Goal: Task Accomplishment & Management: Complete application form

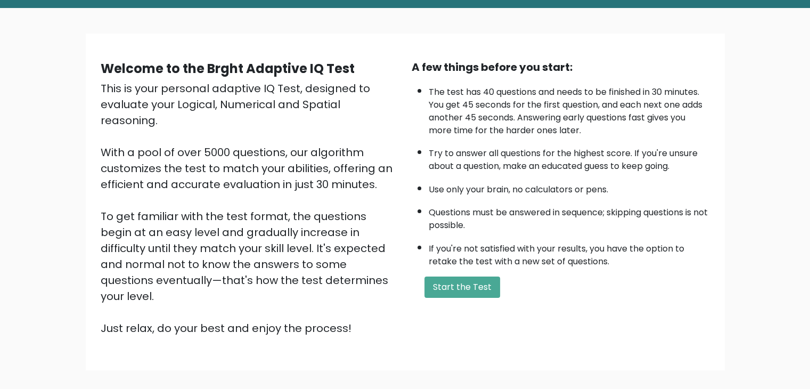
scroll to position [51, 0]
click at [459, 281] on button "Start the Test" at bounding box center [463, 286] width 76 height 21
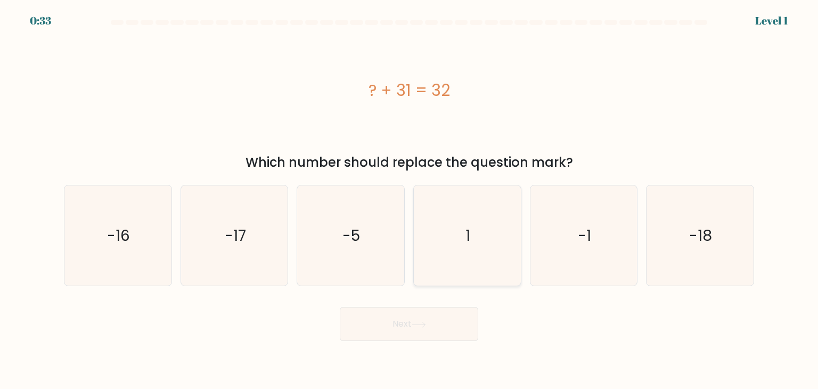
click at [466, 257] on icon "1" at bounding box center [467, 235] width 100 height 100
click at [410, 200] on input "d. 1" at bounding box center [409, 196] width 1 height 5
radio input "true"
click at [433, 322] on button "Next" at bounding box center [409, 324] width 139 height 34
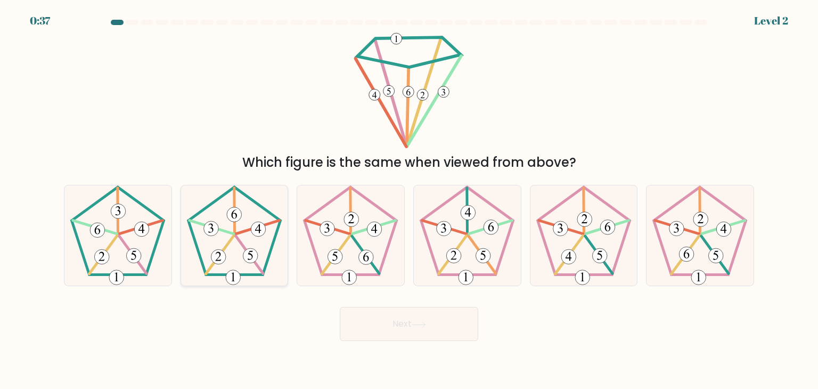
click at [218, 232] on icon at bounding box center [234, 235] width 100 height 100
click at [409, 200] on input "b." at bounding box center [409, 196] width 1 height 5
radio input "true"
click at [389, 327] on button "Next" at bounding box center [409, 324] width 139 height 34
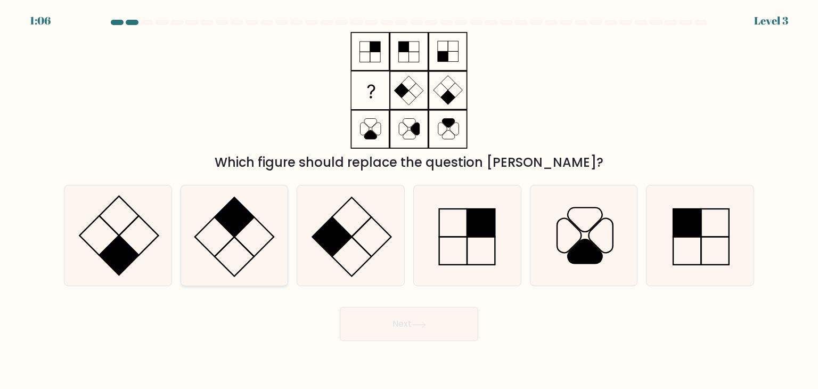
click at [249, 239] on icon at bounding box center [234, 235] width 100 height 100
click at [409, 200] on input "b." at bounding box center [409, 196] width 1 height 5
radio input "true"
click at [411, 315] on button "Next" at bounding box center [409, 324] width 139 height 34
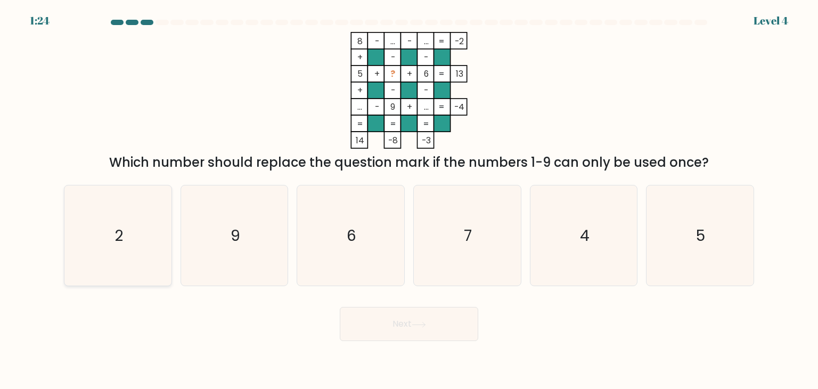
click at [153, 233] on icon "2" at bounding box center [118, 235] width 100 height 100
click at [409, 200] on input "a. 2" at bounding box center [409, 196] width 1 height 5
radio input "true"
click at [387, 320] on button "Next" at bounding box center [409, 324] width 139 height 34
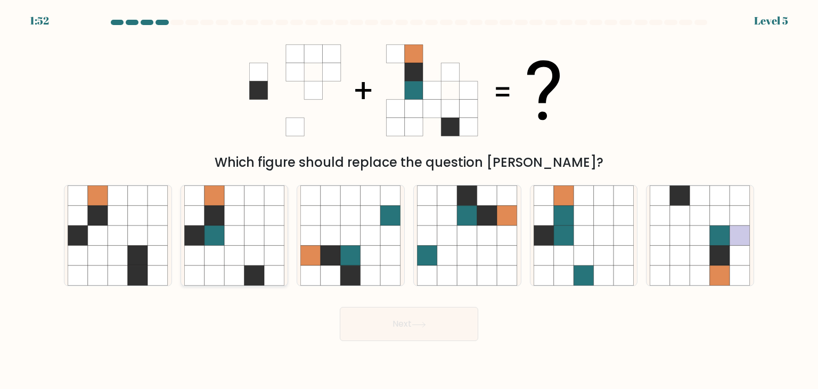
click at [225, 247] on icon at bounding box center [234, 256] width 20 height 20
click at [409, 200] on input "b." at bounding box center [409, 196] width 1 height 5
radio input "true"
click at [225, 247] on icon at bounding box center [234, 256] width 20 height 20
click at [409, 200] on input "b." at bounding box center [409, 196] width 1 height 5
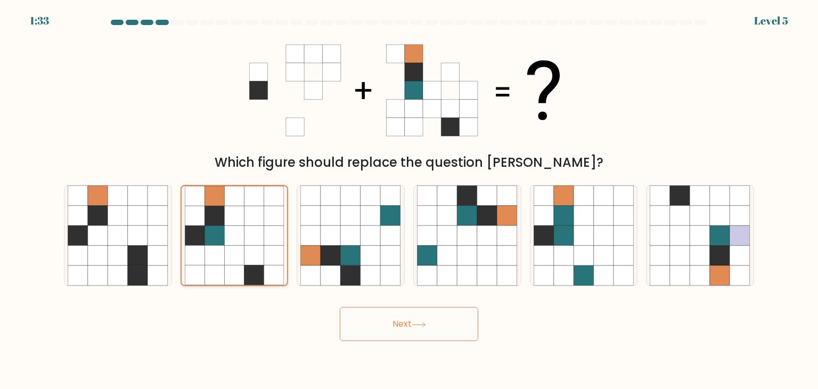
click at [237, 237] on icon at bounding box center [234, 236] width 20 height 20
click at [409, 200] on input "b." at bounding box center [409, 196] width 1 height 5
click at [407, 324] on button "Next" at bounding box center [409, 324] width 139 height 34
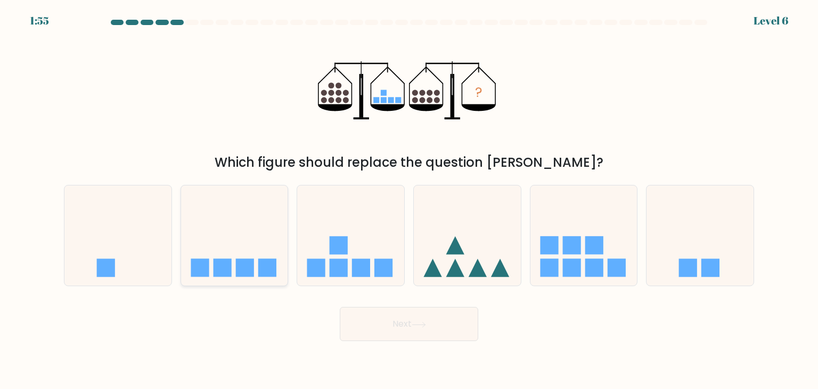
click at [245, 239] on icon at bounding box center [234, 235] width 107 height 88
click at [409, 200] on input "b." at bounding box center [409, 196] width 1 height 5
radio input "true"
click at [402, 335] on button "Next" at bounding box center [409, 324] width 139 height 34
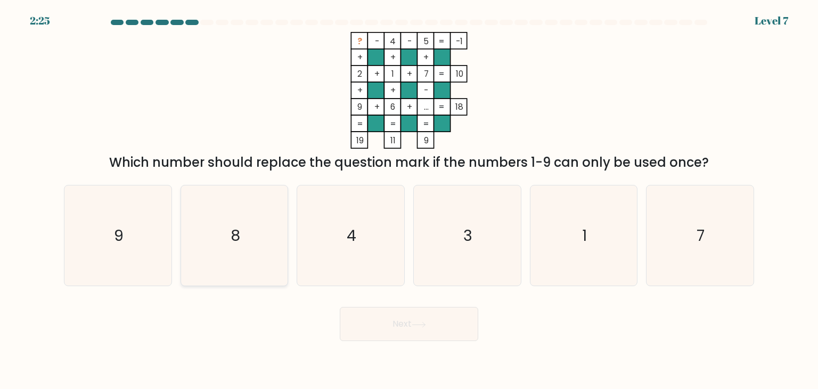
click at [251, 261] on icon "8" at bounding box center [234, 235] width 100 height 100
click at [409, 200] on input "b. 8" at bounding box center [409, 196] width 1 height 5
radio input "true"
click at [413, 318] on button "Next" at bounding box center [409, 324] width 139 height 34
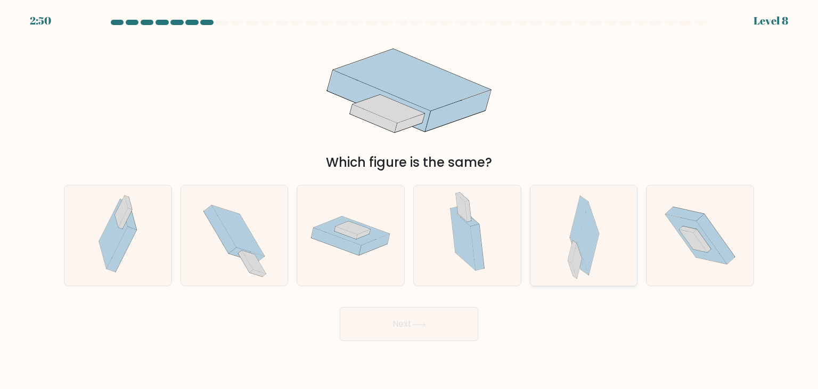
click at [590, 241] on icon at bounding box center [589, 238] width 21 height 73
click at [410, 200] on input "e." at bounding box center [409, 196] width 1 height 5
radio input "true"
click at [422, 322] on icon at bounding box center [419, 325] width 14 height 6
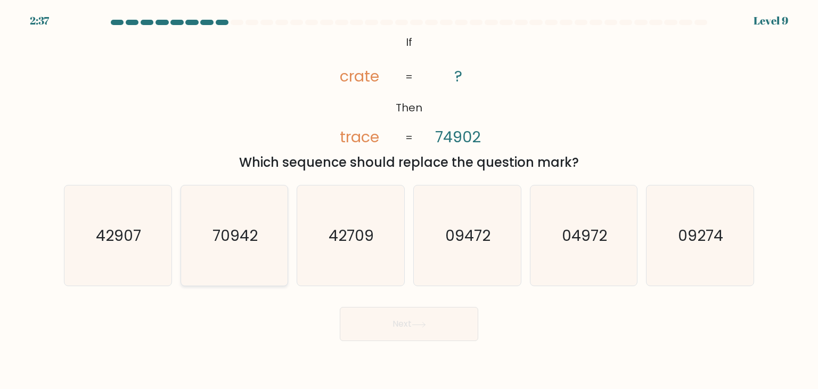
click at [258, 245] on text "70942" at bounding box center [235, 235] width 45 height 21
click at [409, 200] on input "b. 70942" at bounding box center [409, 196] width 1 height 5
radio input "true"
click at [420, 323] on icon at bounding box center [419, 325] width 14 height 6
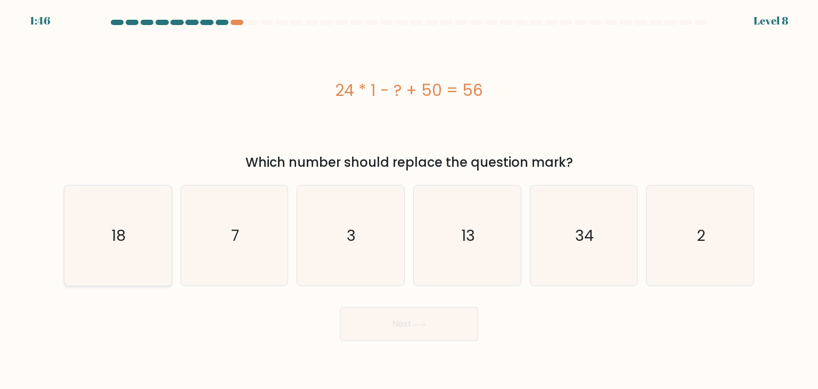
click at [139, 223] on icon "18" at bounding box center [118, 235] width 100 height 100
click at [409, 200] on input "a. 18" at bounding box center [409, 196] width 1 height 5
radio input "true"
click at [404, 316] on button "Next" at bounding box center [409, 324] width 139 height 34
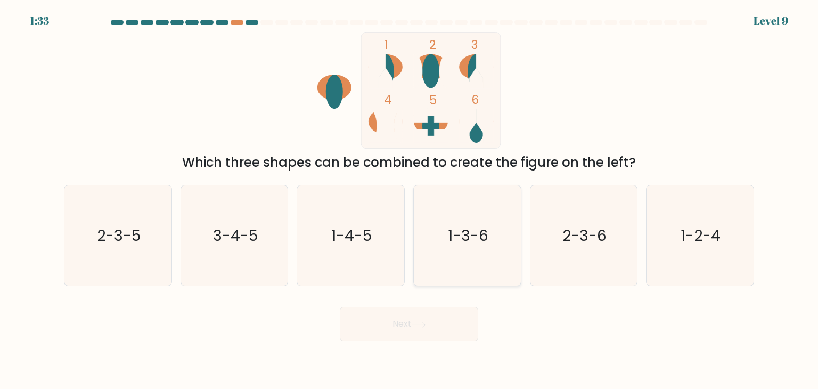
click at [461, 232] on text "1-3-6" at bounding box center [468, 235] width 40 height 21
click at [410, 200] on input "d. 1-3-6" at bounding box center [409, 196] width 1 height 5
radio input "true"
click at [415, 322] on icon at bounding box center [419, 325] width 14 height 6
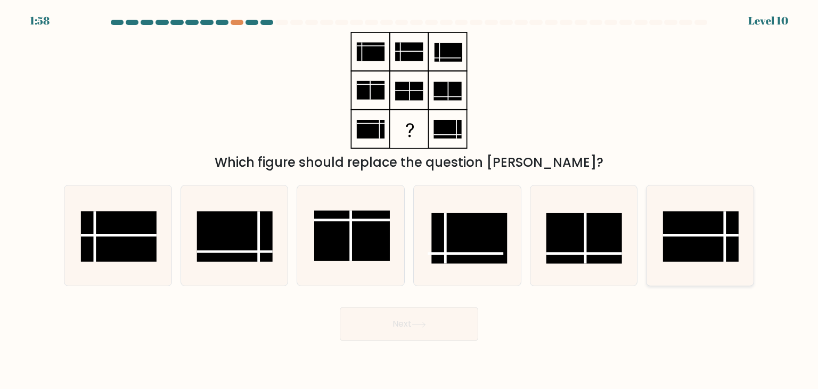
click at [690, 238] on rect at bounding box center [701, 237] width 76 height 51
click at [410, 200] on input "f." at bounding box center [409, 196] width 1 height 5
radio input "true"
click at [434, 320] on button "Next" at bounding box center [409, 324] width 139 height 34
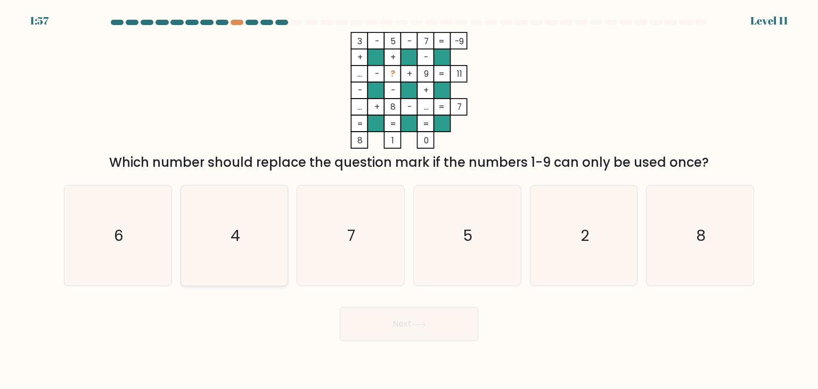
click at [268, 220] on icon "4" at bounding box center [234, 235] width 100 height 100
click at [409, 200] on input "b. 4" at bounding box center [409, 196] width 1 height 5
radio input "true"
click at [448, 329] on button "Next" at bounding box center [409, 324] width 139 height 34
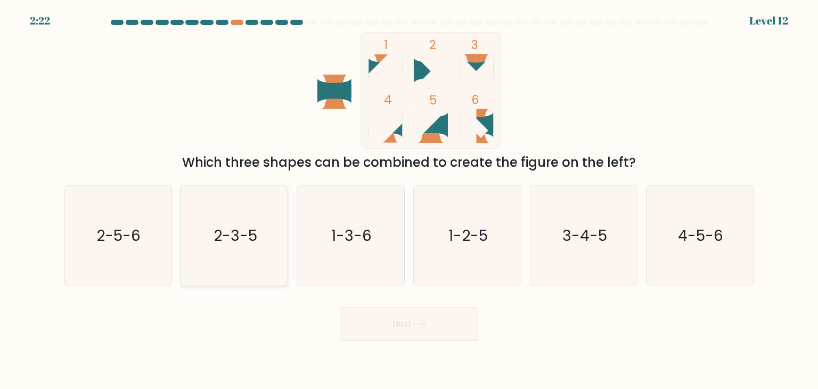
click at [258, 264] on icon "2-3-5" at bounding box center [234, 235] width 100 height 100
click at [409, 200] on input "b. 2-3-5" at bounding box center [409, 196] width 1 height 5
radio input "true"
click at [422, 322] on icon at bounding box center [419, 325] width 14 height 6
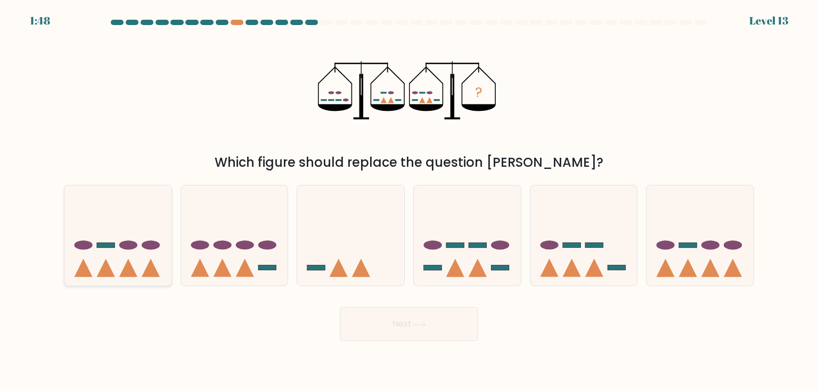
click at [118, 222] on icon at bounding box center [117, 235] width 107 height 88
click at [409, 200] on input "a." at bounding box center [409, 196] width 1 height 5
radio input "true"
click at [426, 327] on icon at bounding box center [419, 325] width 14 height 6
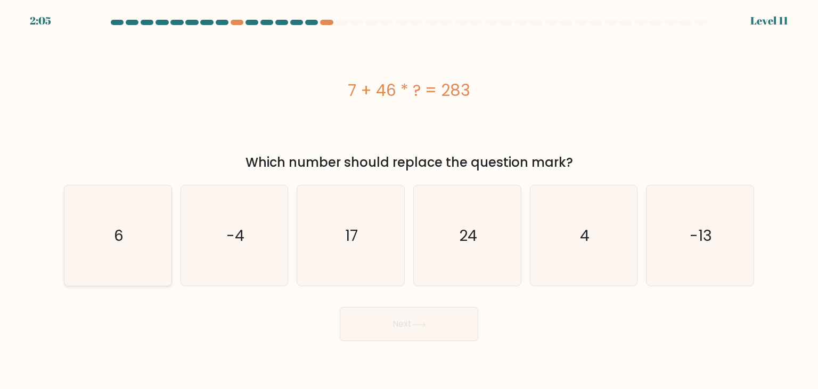
click at [125, 246] on icon "6" at bounding box center [118, 235] width 100 height 100
click at [409, 200] on input "a. 6" at bounding box center [409, 196] width 1 height 5
radio input "true"
click at [426, 325] on icon at bounding box center [419, 325] width 14 height 6
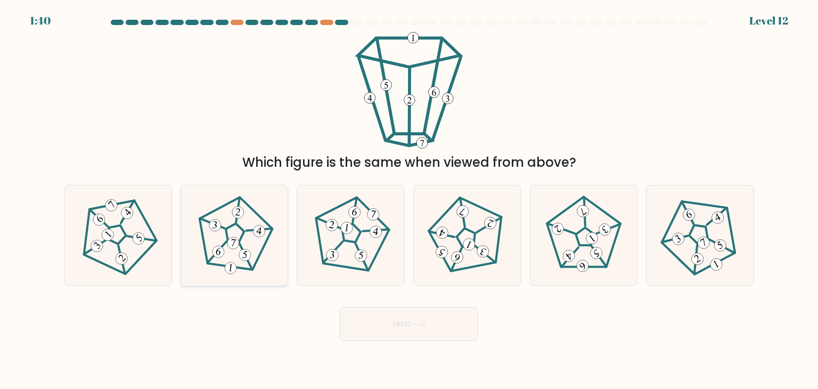
click at [263, 255] on icon at bounding box center [234, 236] width 80 height 80
click at [409, 200] on input "b." at bounding box center [409, 196] width 1 height 5
radio input "true"
click at [422, 331] on button "Next" at bounding box center [409, 324] width 139 height 34
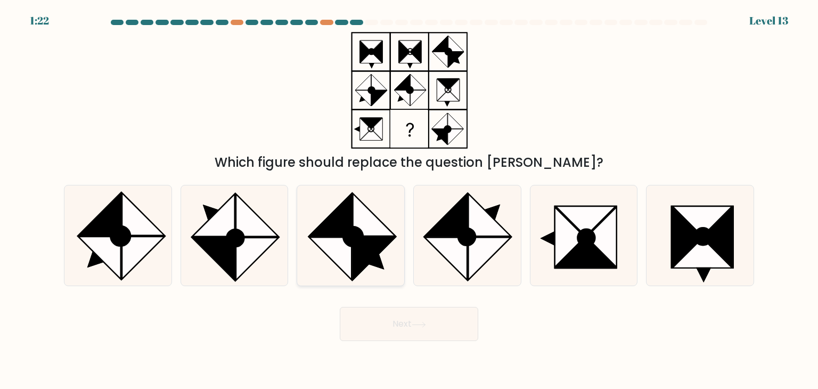
click at [359, 209] on icon at bounding box center [374, 214] width 43 height 43
click at [409, 200] on input "c." at bounding box center [409, 196] width 1 height 5
radio input "true"
click at [425, 335] on button "Next" at bounding box center [409, 324] width 139 height 34
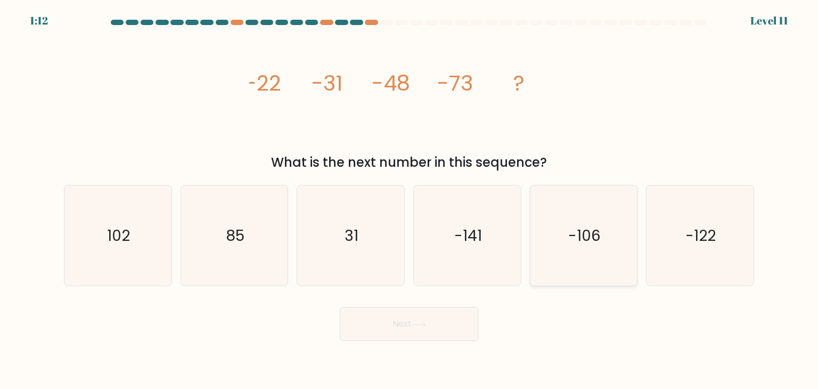
click at [569, 230] on text "-106" at bounding box center [584, 235] width 32 height 21
click at [410, 200] on input "e. -106" at bounding box center [409, 196] width 1 height 5
radio input "true"
click at [425, 329] on button "Next" at bounding box center [409, 324] width 139 height 34
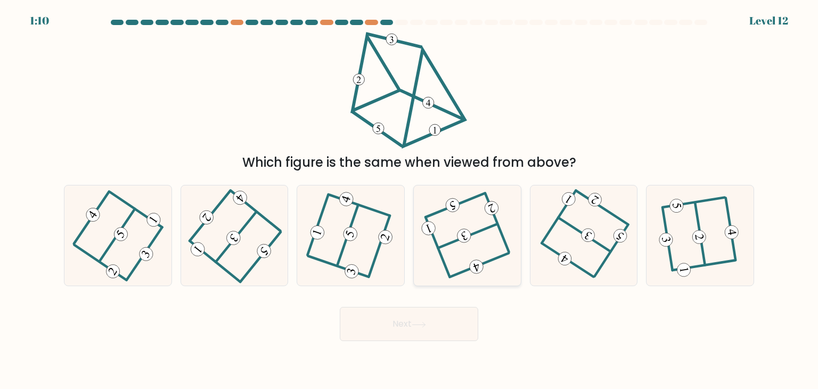
click at [460, 254] on icon at bounding box center [467, 236] width 80 height 80
click at [410, 200] on input "d." at bounding box center [409, 196] width 1 height 5
radio input "true"
click at [420, 328] on button "Next" at bounding box center [409, 324] width 139 height 34
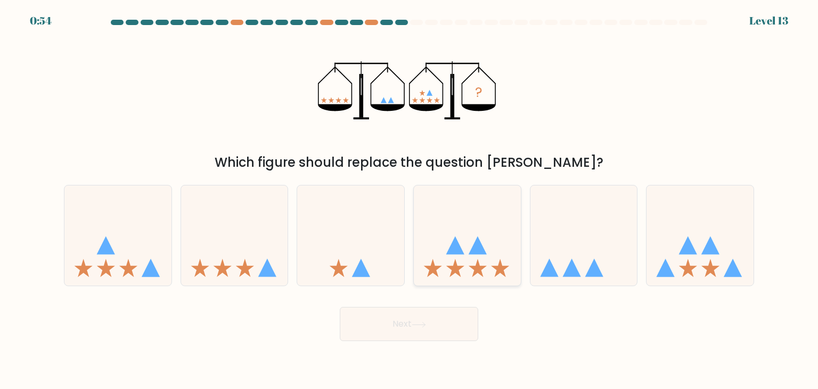
click at [465, 229] on icon at bounding box center [467, 235] width 107 height 88
click at [410, 200] on input "d." at bounding box center [409, 196] width 1 height 5
radio input "true"
click at [416, 329] on button "Next" at bounding box center [409, 324] width 139 height 34
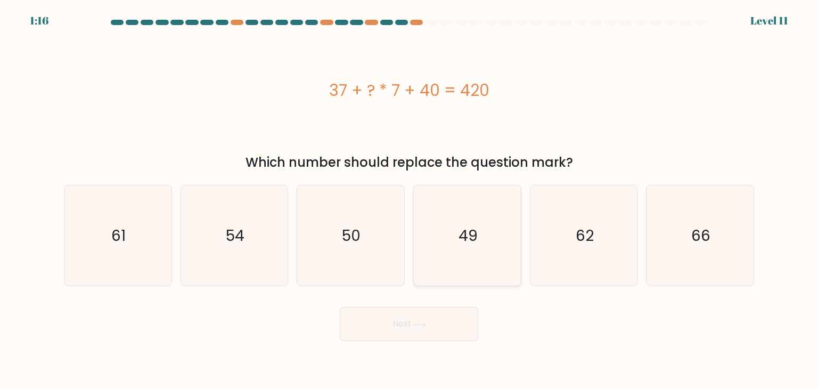
click at [488, 240] on icon "49" at bounding box center [467, 235] width 100 height 100
click at [410, 200] on input "d. 49" at bounding box center [409, 196] width 1 height 5
radio input "true"
click at [454, 324] on button "Next" at bounding box center [409, 324] width 139 height 34
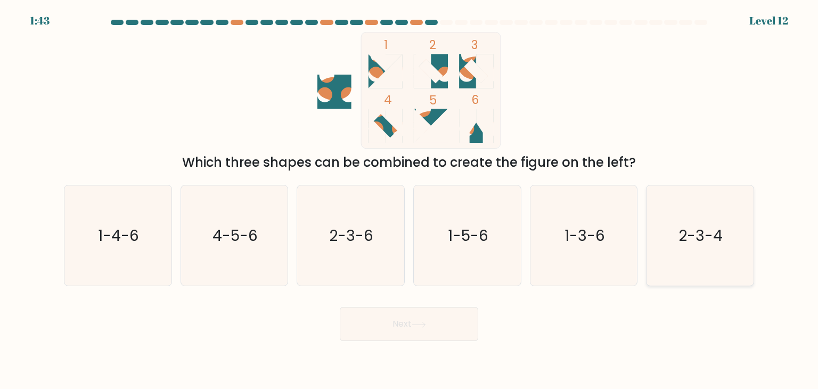
click at [647, 246] on div "2-3-4" at bounding box center [700, 235] width 108 height 101
click at [410, 200] on input "f. 2-3-4" at bounding box center [409, 196] width 1 height 5
radio input "true"
click at [419, 318] on button "Next" at bounding box center [409, 324] width 139 height 34
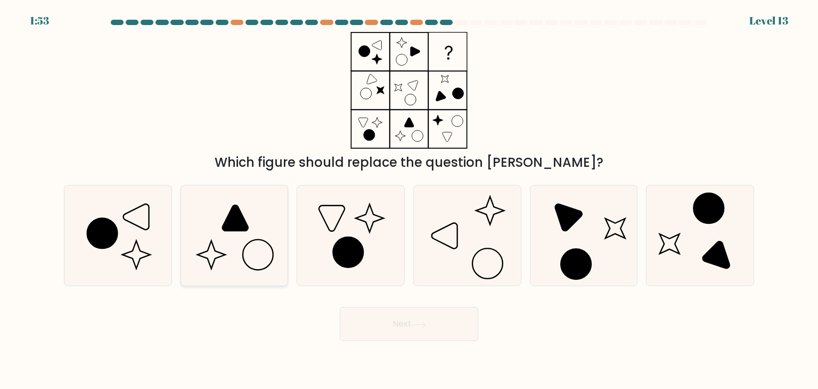
drag, startPoint x: 242, startPoint y: 214, endPoint x: 232, endPoint y: 230, distance: 18.6
click at [232, 230] on icon at bounding box center [236, 218] width 26 height 26
click at [409, 200] on input "b." at bounding box center [409, 196] width 1 height 5
radio input "true"
click at [232, 230] on icon at bounding box center [236, 219] width 26 height 26
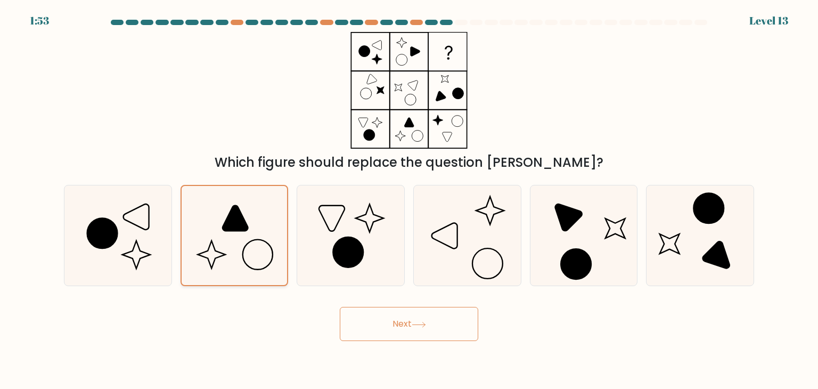
click at [409, 200] on input "b." at bounding box center [409, 196] width 1 height 5
click at [413, 326] on button "Next" at bounding box center [409, 324] width 139 height 34
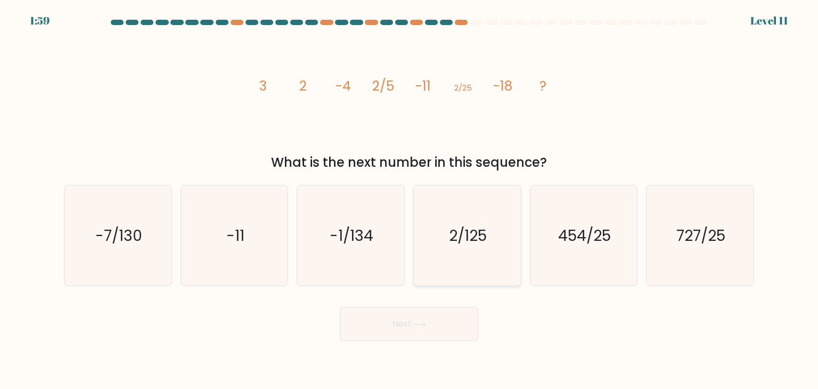
click at [469, 214] on icon "2/125" at bounding box center [467, 235] width 100 height 100
click at [410, 200] on input "d. 2/125" at bounding box center [409, 196] width 1 height 5
radio input "true"
click at [433, 316] on button "Next" at bounding box center [409, 324] width 139 height 34
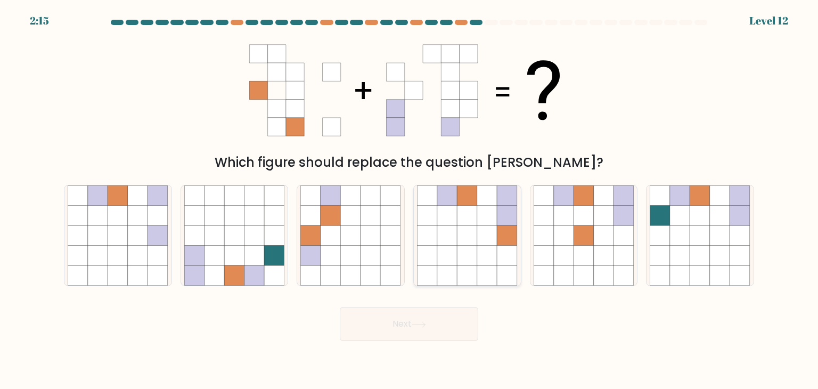
click at [426, 243] on icon at bounding box center [427, 235] width 20 height 20
click at [410, 200] on input "d." at bounding box center [409, 196] width 1 height 5
radio input "true"
click at [425, 324] on icon at bounding box center [418, 324] width 13 height 5
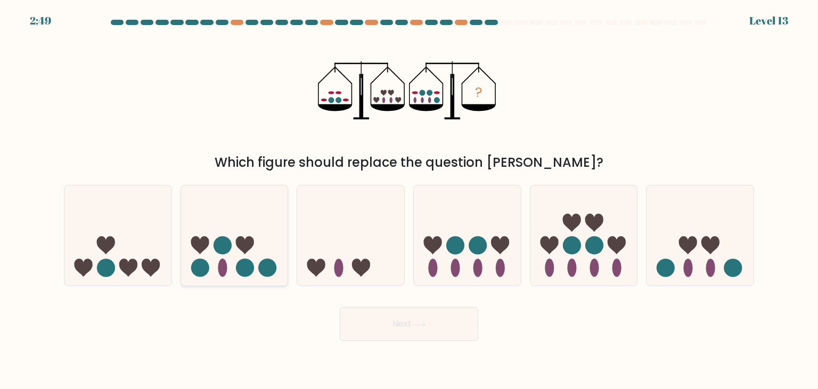
click at [247, 190] on div at bounding box center [235, 235] width 108 height 101
click at [409, 194] on input "b." at bounding box center [409, 196] width 1 height 5
radio input "true"
click at [439, 326] on button "Next" at bounding box center [409, 324] width 139 height 34
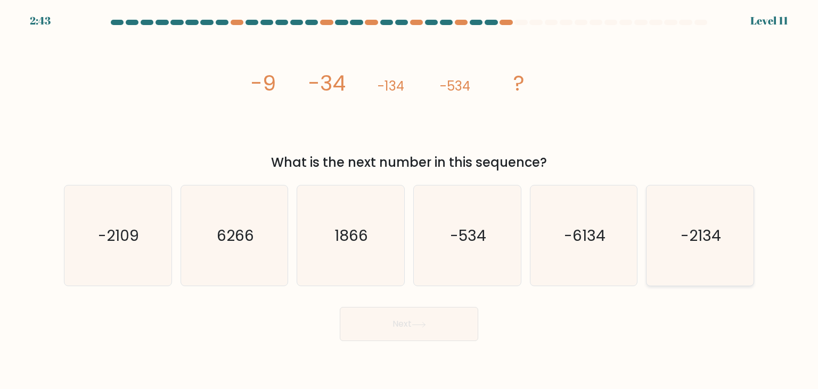
click at [679, 232] on icon "-2134" at bounding box center [700, 235] width 100 height 100
click at [410, 200] on input "f. -2134" at bounding box center [409, 196] width 1 height 5
radio input "true"
click at [451, 315] on button "Next" at bounding box center [409, 324] width 139 height 34
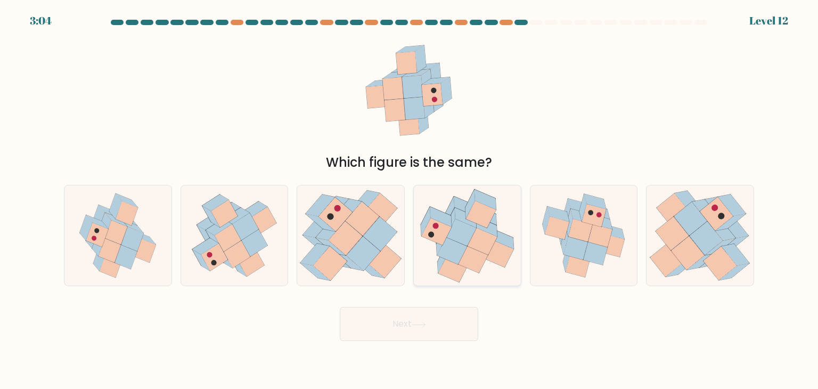
click at [462, 252] on icon at bounding box center [452, 250] width 30 height 27
click at [410, 200] on input "d." at bounding box center [409, 196] width 1 height 5
radio input "true"
click at [421, 336] on button "Next" at bounding box center [409, 324] width 139 height 34
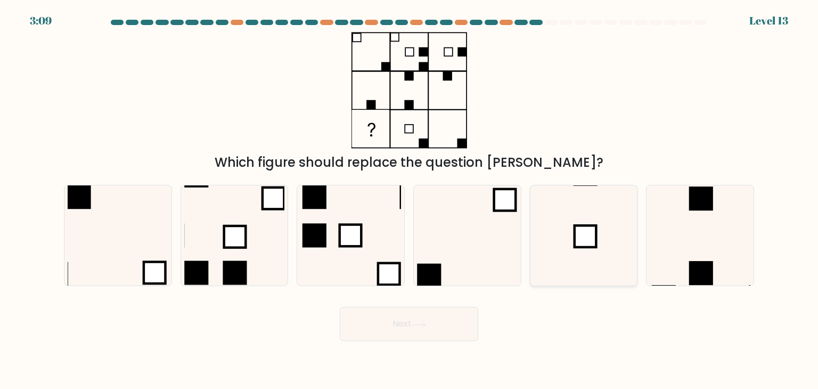
click at [570, 246] on icon at bounding box center [584, 235] width 100 height 100
click at [410, 200] on input "e." at bounding box center [409, 196] width 1 height 5
radio input "true"
click at [426, 330] on button "Next" at bounding box center [409, 324] width 139 height 34
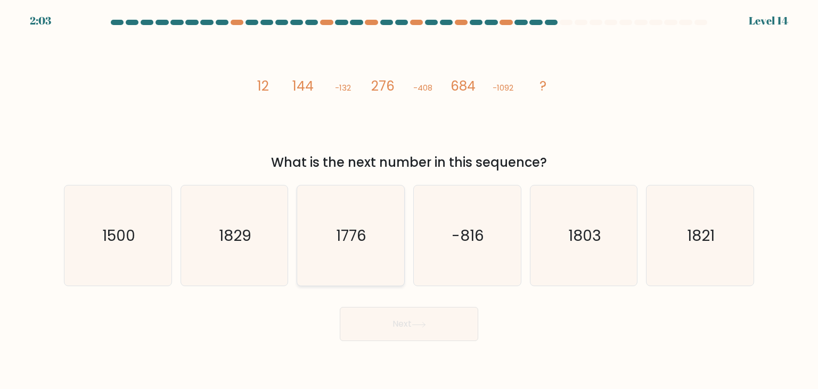
click at [375, 209] on icon "1776" at bounding box center [350, 235] width 100 height 100
click at [409, 200] on input "c. 1776" at bounding box center [409, 196] width 1 height 5
radio input "true"
click at [424, 329] on button "Next" at bounding box center [409, 324] width 139 height 34
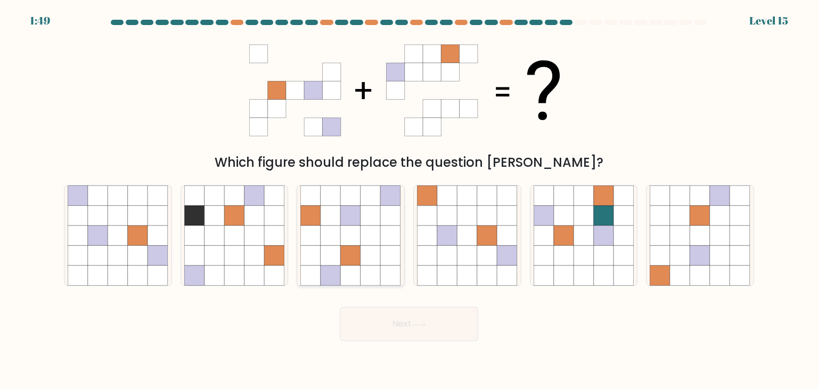
click at [355, 246] on icon at bounding box center [351, 256] width 20 height 20
click at [409, 200] on input "c." at bounding box center [409, 196] width 1 height 5
radio input "true"
click at [407, 321] on button "Next" at bounding box center [409, 324] width 139 height 34
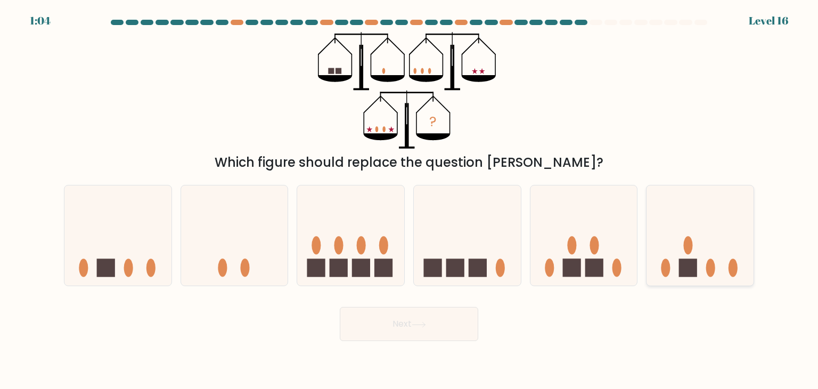
click at [682, 264] on rect at bounding box center [688, 268] width 18 height 18
click at [410, 200] on input "f." at bounding box center [409, 196] width 1 height 5
radio input "true"
click at [386, 310] on button "Next" at bounding box center [409, 324] width 139 height 34
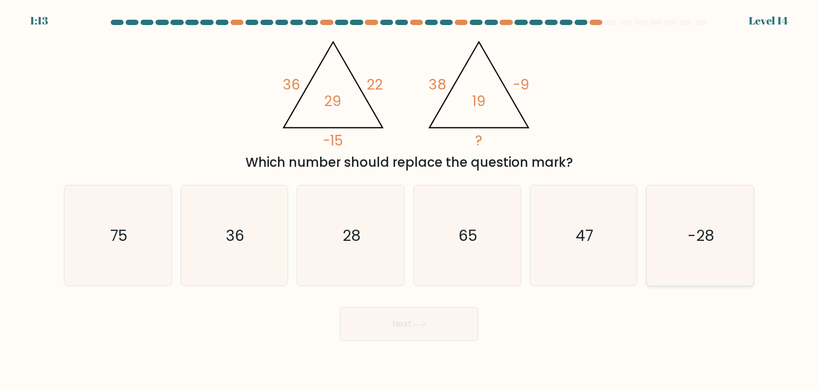
click at [681, 248] on icon "-28" at bounding box center [700, 235] width 100 height 100
click at [410, 200] on input "f. -28" at bounding box center [409, 196] width 1 height 5
radio input "true"
click at [378, 333] on button "Next" at bounding box center [409, 324] width 139 height 34
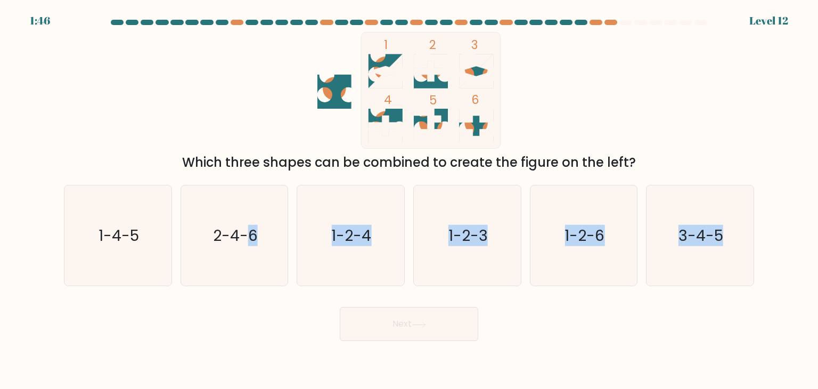
drag, startPoint x: 244, startPoint y: 213, endPoint x: 445, endPoint y: 326, distance: 230.9
click at [445, 326] on form at bounding box center [409, 180] width 818 height 321
click at [264, 270] on icon "2-4-6" at bounding box center [234, 235] width 100 height 100
click at [409, 200] on input "b. 2-4-6" at bounding box center [409, 196] width 1 height 5
radio input "true"
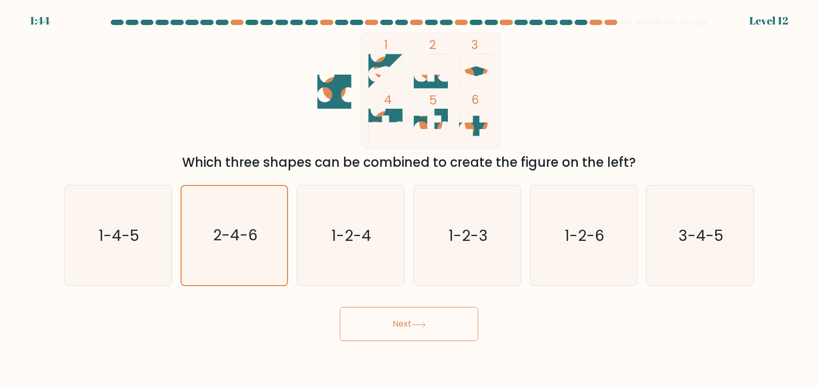
click at [383, 320] on button "Next" at bounding box center [409, 324] width 139 height 34
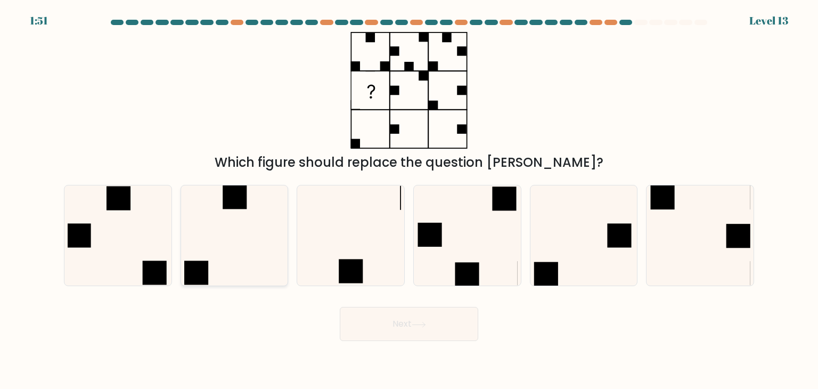
click at [226, 222] on icon at bounding box center [234, 235] width 100 height 100
click at [409, 200] on input "b." at bounding box center [409, 196] width 1 height 5
radio input "true"
click at [378, 314] on button "Next" at bounding box center [409, 324] width 139 height 34
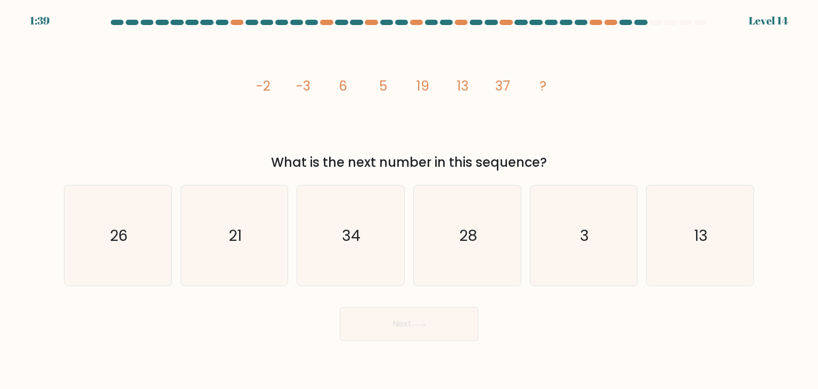
click at [503, 108] on icon "image/svg+xml -2 -3 6 5 19 13 37 ?" at bounding box center [409, 90] width 320 height 117
click at [509, 118] on icon "image/svg+xml -2 -3 6 5 19 13 37 ?" at bounding box center [409, 90] width 320 height 117
click at [153, 218] on icon "26" at bounding box center [118, 235] width 100 height 100
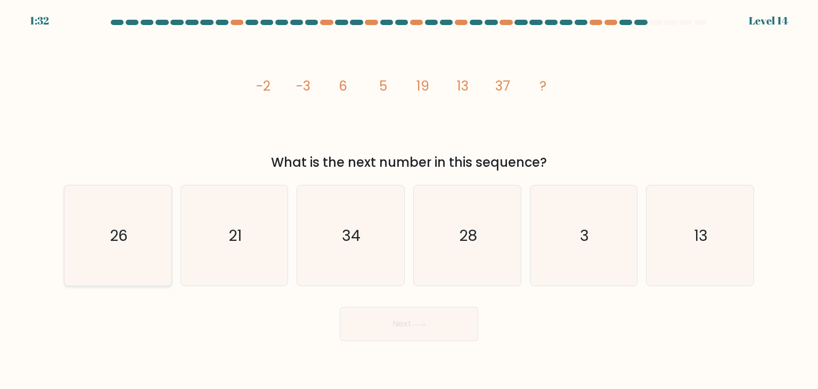
click at [409, 200] on input "a. 26" at bounding box center [409, 196] width 1 height 5
radio input "true"
click at [420, 323] on icon at bounding box center [419, 325] width 14 height 6
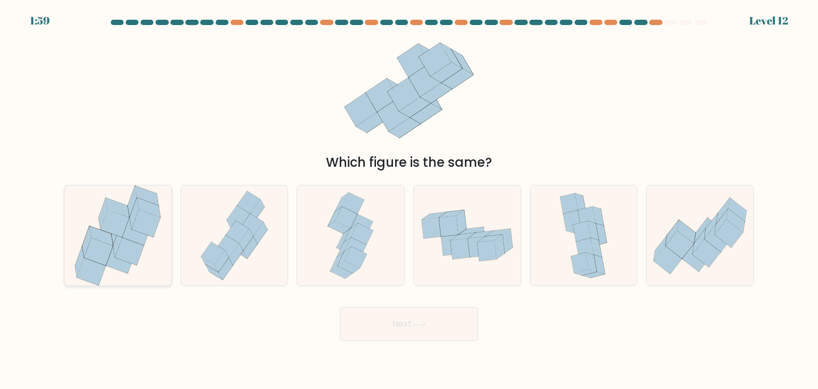
click at [97, 250] on icon at bounding box center [98, 252] width 29 height 28
click at [409, 200] on input "a." at bounding box center [409, 196] width 1 height 5
radio input "true"
click at [384, 319] on button "Next" at bounding box center [409, 324] width 139 height 34
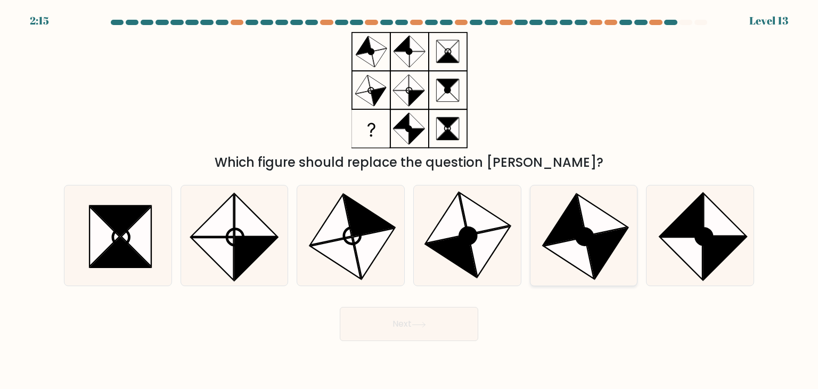
click at [554, 219] on icon at bounding box center [584, 235] width 100 height 100
click at [410, 200] on input "e." at bounding box center [409, 196] width 1 height 5
radio input "true"
click at [454, 331] on button "Next" at bounding box center [409, 324] width 139 height 34
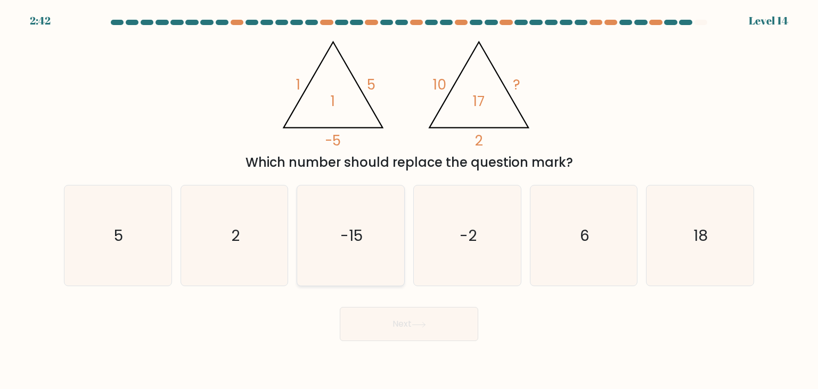
click at [367, 241] on icon "-15" at bounding box center [350, 235] width 100 height 100
click at [409, 200] on input "c. -15" at bounding box center [409, 196] width 1 height 5
radio input "true"
click at [420, 327] on icon at bounding box center [419, 325] width 14 height 6
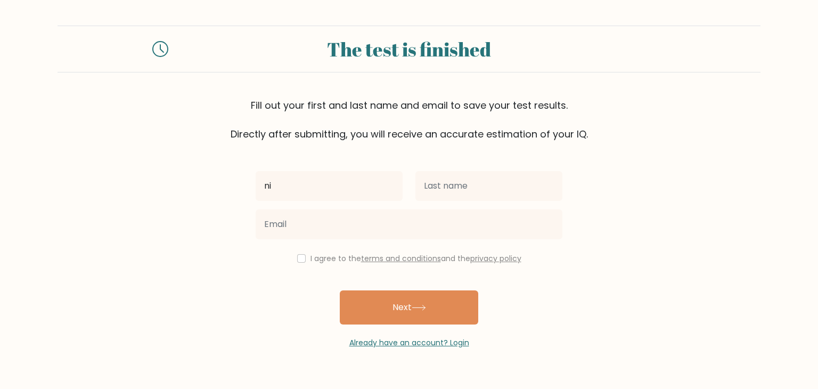
type input "n"
type input "Nikola"
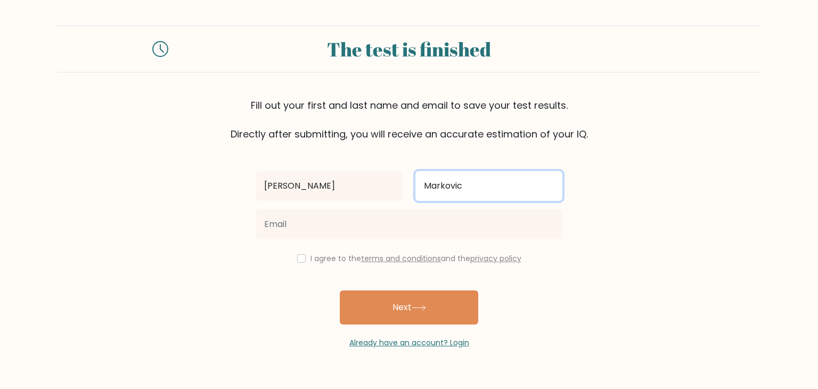
type input "Markovic"
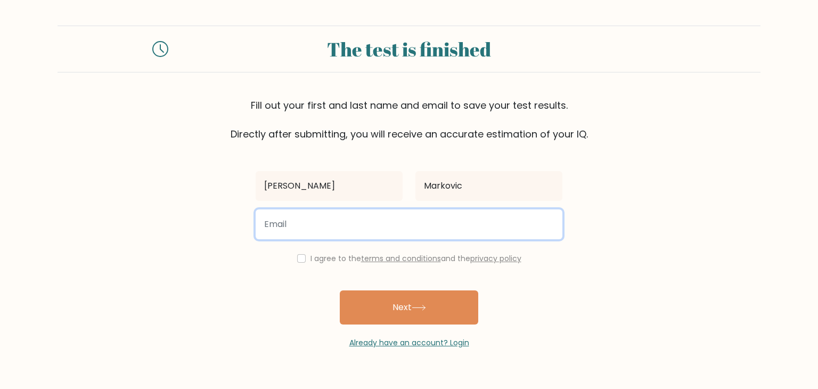
click at [381, 233] on input "email" at bounding box center [409, 224] width 307 height 30
paste input "stojadinovicslavoljub101@gmail.com"
type input "stojadinovicslavoljub101@gmail.com"
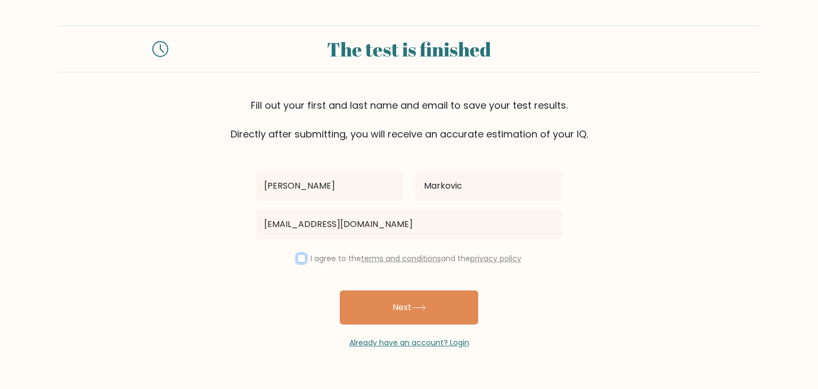
click at [300, 258] on input "checkbox" at bounding box center [301, 258] width 9 height 9
checkbox input "true"
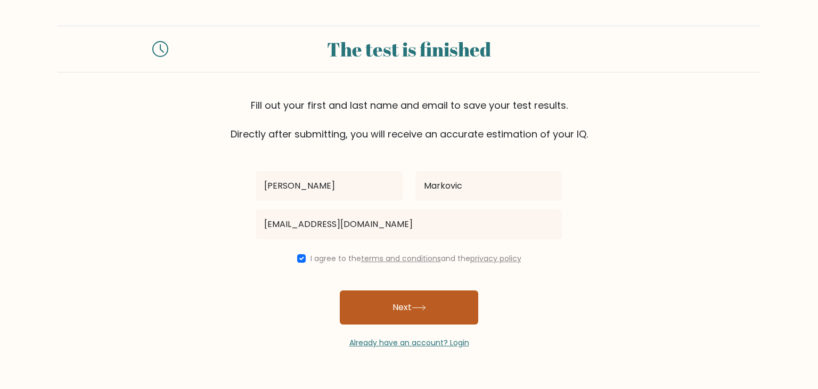
click at [424, 309] on icon at bounding box center [419, 308] width 14 height 6
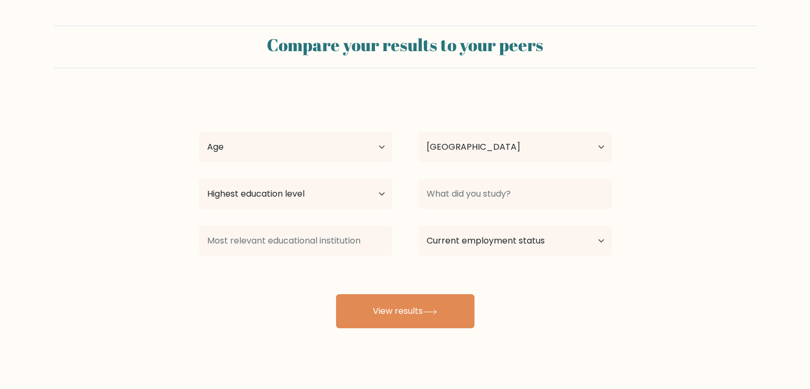
select select "RS"
click at [376, 156] on select "Age Under 18 years old 18-24 years old 25-34 years old 35-44 years old 45-54 ye…" at bounding box center [296, 147] width 194 height 30
select select "25_34"
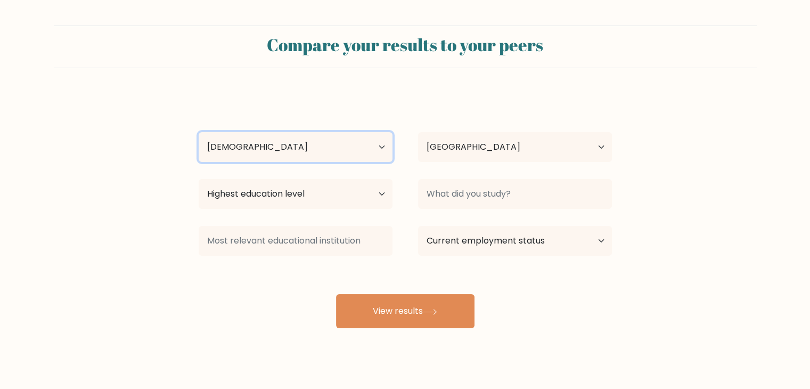
click at [199, 132] on select "Age Under 18 years old 18-24 years old 25-34 years old 35-44 years old 45-54 ye…" at bounding box center [296, 147] width 194 height 30
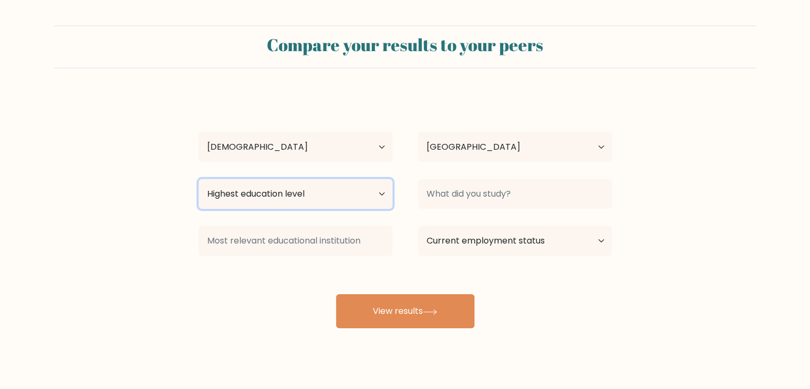
click at [335, 197] on select "Highest education level No schooling Primary Lower Secondary Upper Secondary Oc…" at bounding box center [296, 194] width 194 height 30
select select "upper_secondary"
click at [199, 179] on select "Highest education level No schooling Primary Lower Secondary Upper Secondary Oc…" at bounding box center [296, 194] width 194 height 30
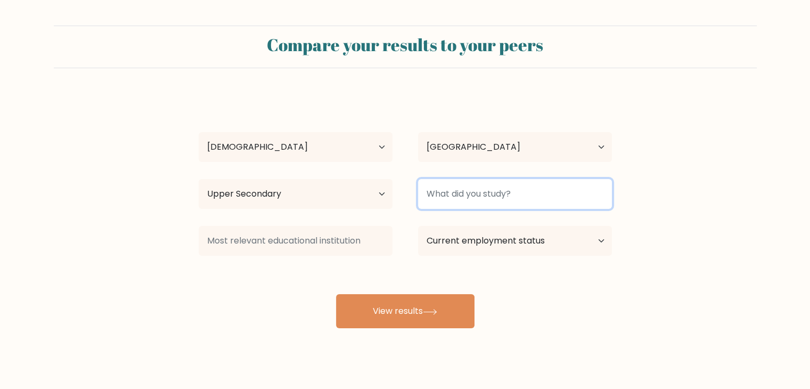
click at [505, 197] on input at bounding box center [515, 194] width 194 height 30
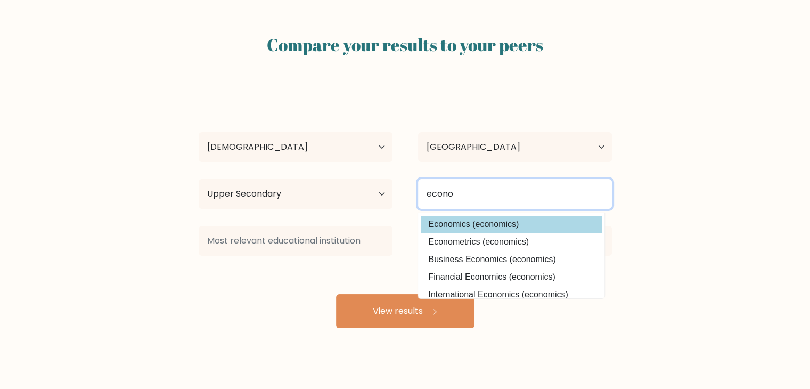
type input "econo"
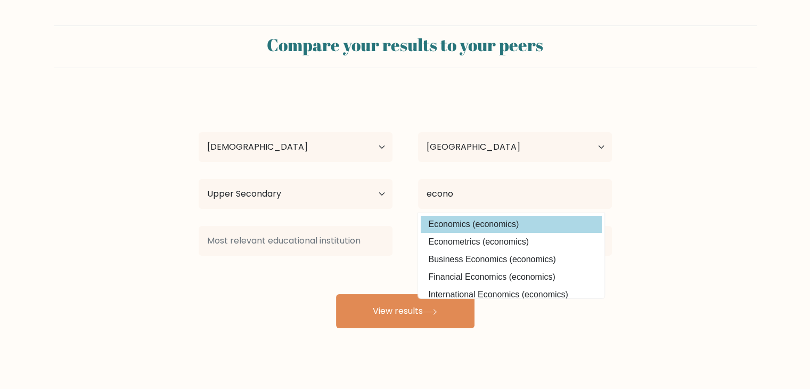
click at [502, 229] on div "Nikola Markovic Age Under 18 years old 18-24 years old 25-34 years old 35-44 ye…" at bounding box center [405, 211] width 426 height 234
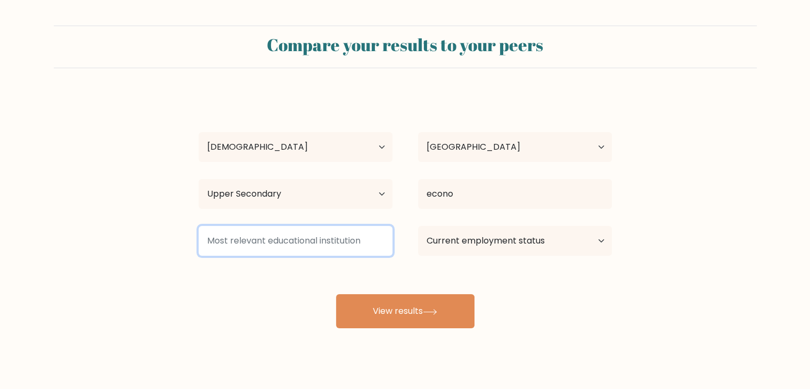
click at [350, 246] on input at bounding box center [296, 241] width 194 height 30
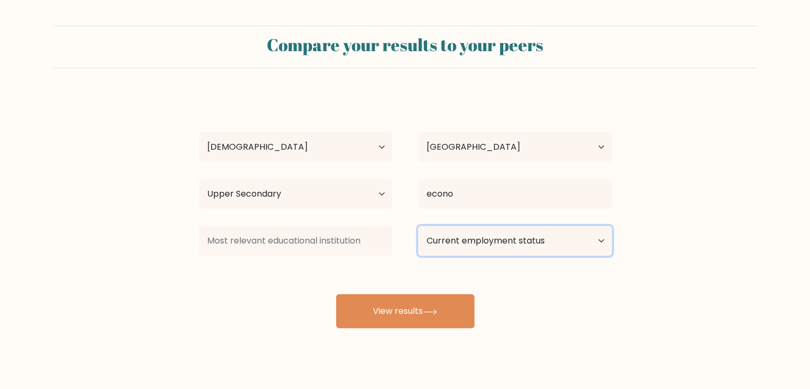
click at [459, 234] on select "Current employment status Employed Student Retired Other / prefer not to answer" at bounding box center [515, 241] width 194 height 30
select select "employed"
click at [418, 226] on select "Current employment status Employed Student Retired Other / prefer not to answer" at bounding box center [515, 241] width 194 height 30
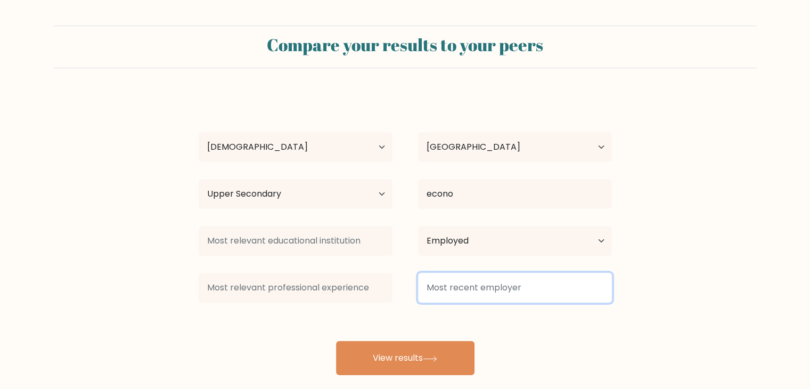
click at [452, 297] on input at bounding box center [515, 288] width 194 height 30
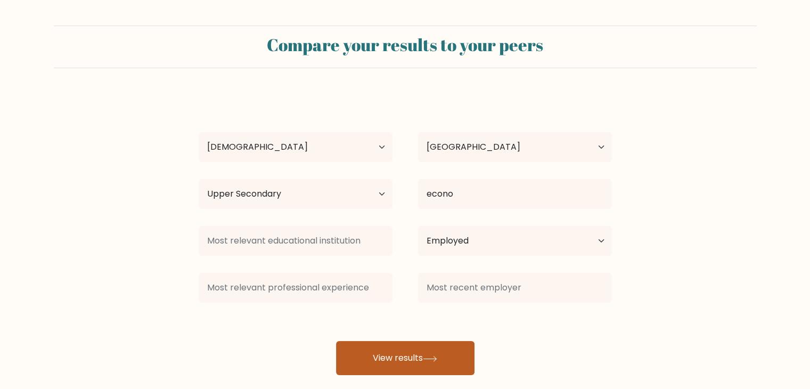
click at [419, 346] on button "View results" at bounding box center [405, 358] width 139 height 34
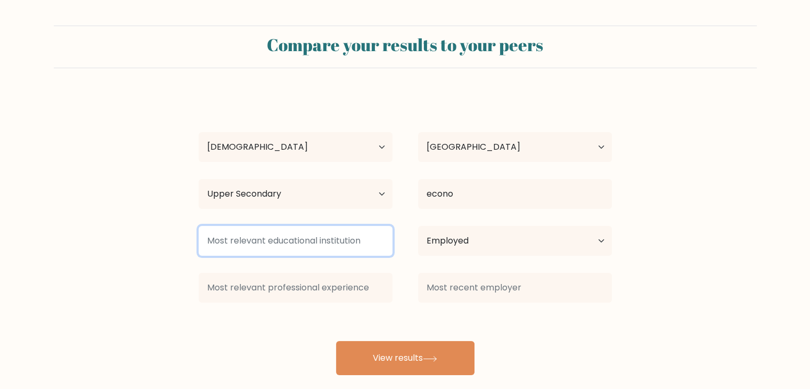
click at [305, 248] on input at bounding box center [296, 241] width 194 height 30
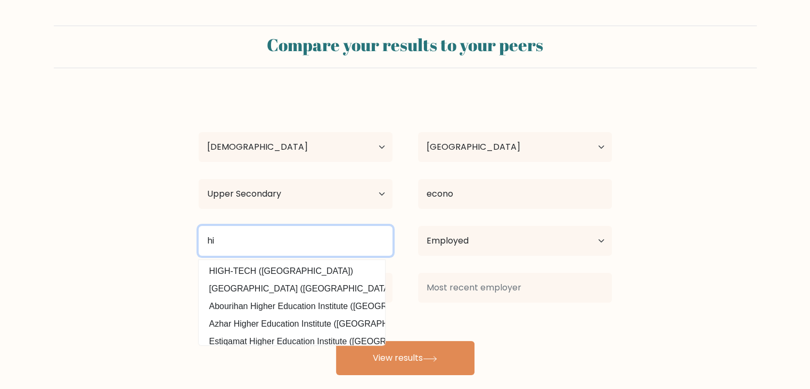
type input "h"
click at [319, 231] on input "ekonomski fakultet" at bounding box center [296, 241] width 194 height 30
type input "ekonomski fakultet nis"
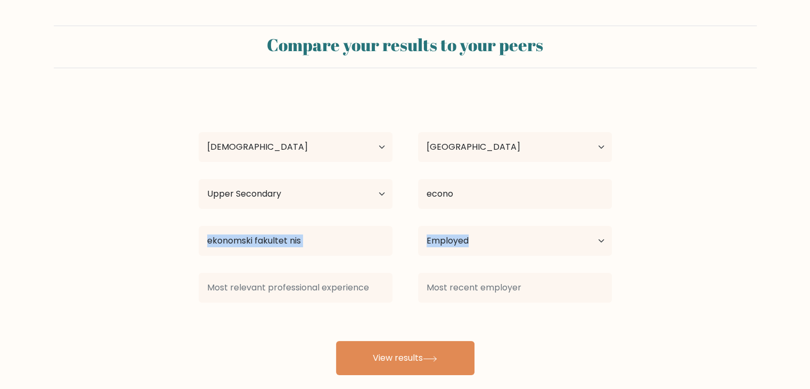
drag, startPoint x: 79, startPoint y: 249, endPoint x: 242, endPoint y: 287, distance: 167.8
click at [242, 287] on form "Compare your results to your peers Nikola Markovic Age Under 18 years old 18-24…" at bounding box center [405, 200] width 810 height 349
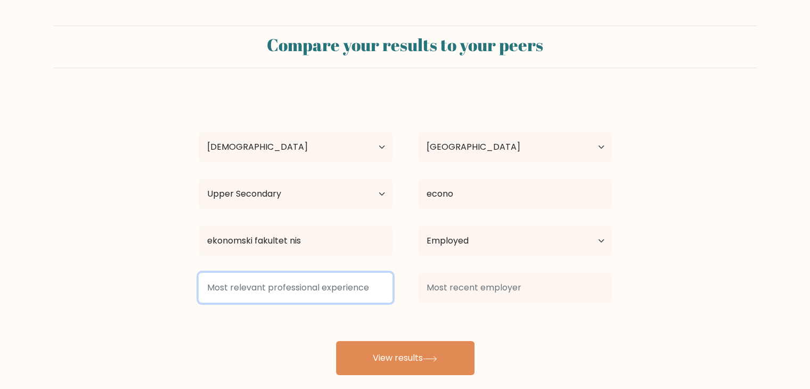
click at [242, 287] on input at bounding box center [296, 288] width 194 height 30
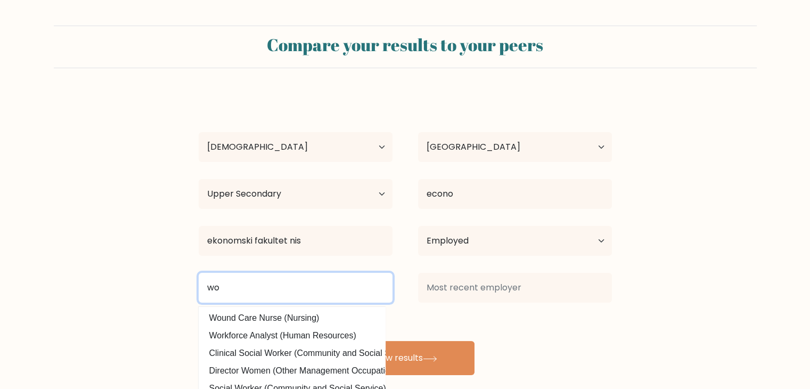
type input "w"
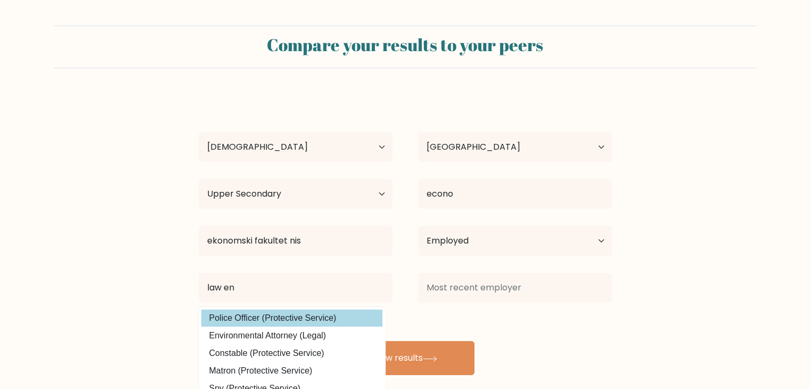
click at [277, 321] on div "Nikola Markovic Age Under 18 years old 18-24 years old 25-34 years old 35-44 ye…" at bounding box center [405, 234] width 426 height 281
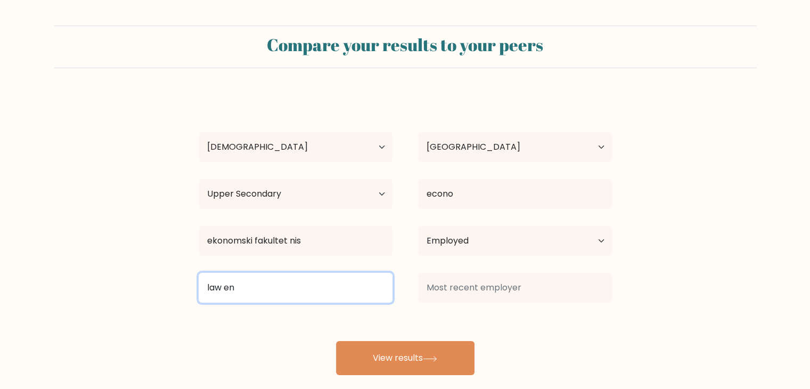
click at [265, 287] on input "law en" at bounding box center [296, 288] width 194 height 30
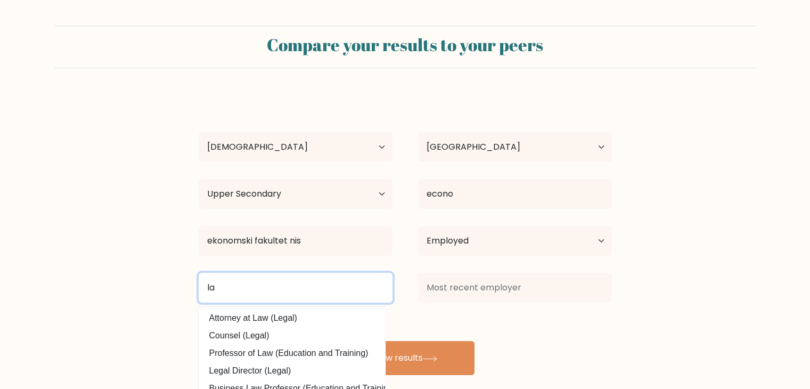
type input "l"
type input "police officer"
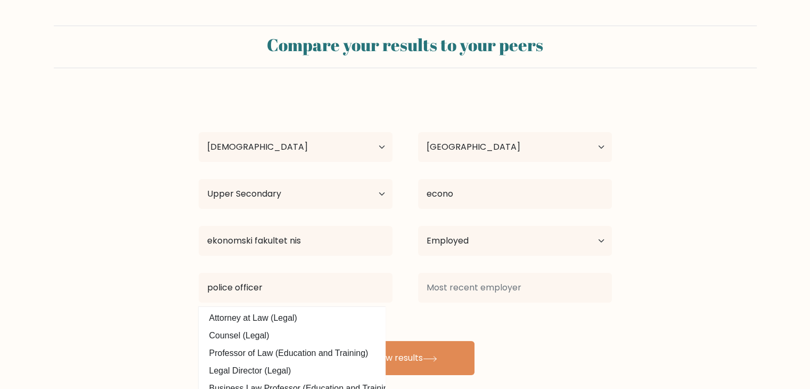
click at [140, 316] on form "Compare your results to your peers Nikola Markovic Age Under 18 years old 18-24…" at bounding box center [405, 200] width 810 height 349
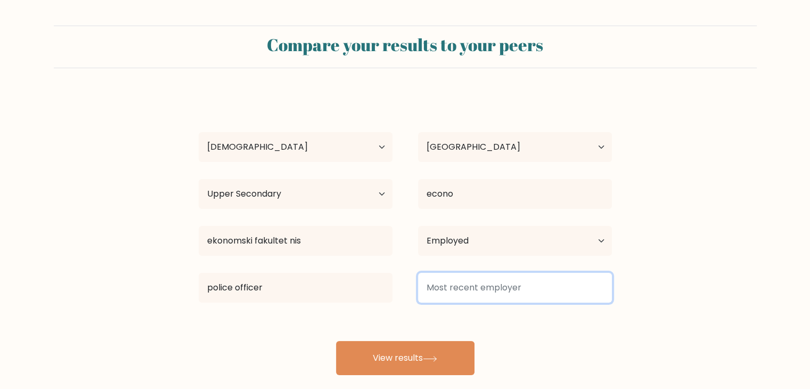
click at [491, 295] on input at bounding box center [515, 288] width 194 height 30
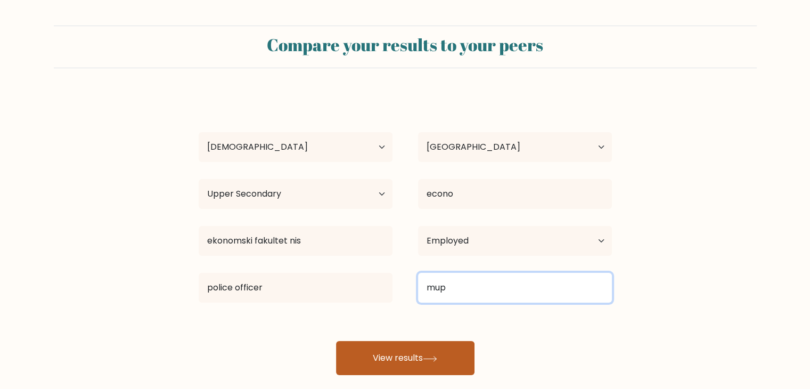
type input "mup"
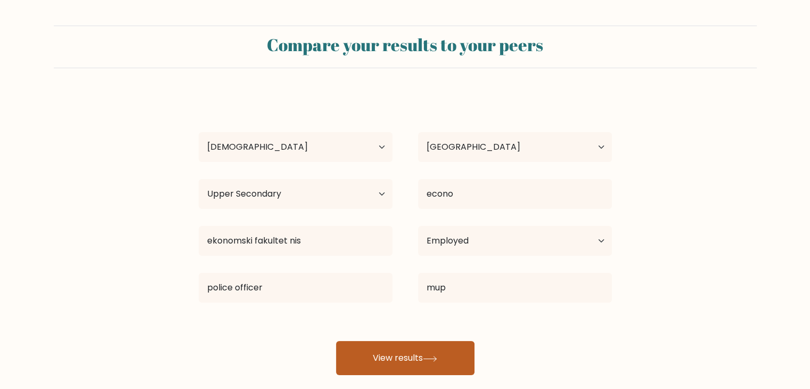
click at [438, 366] on button "View results" at bounding box center [405, 358] width 139 height 34
